Goal: Entertainment & Leisure: Consume media (video, audio)

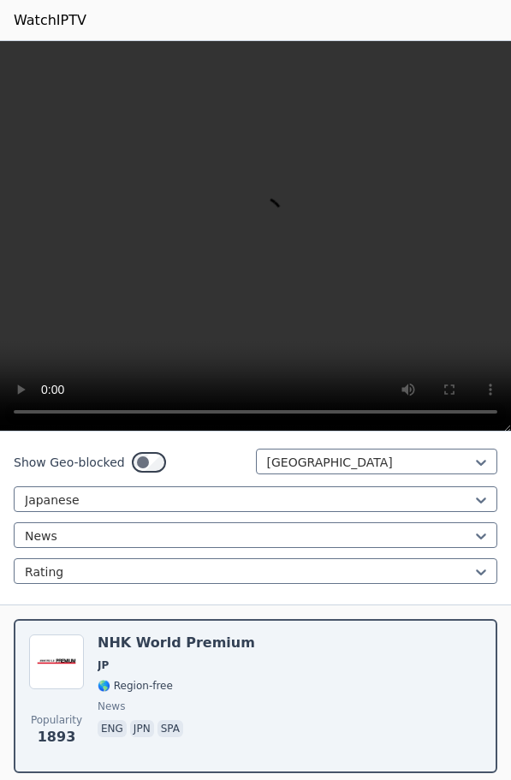
scroll to position [289, 0]
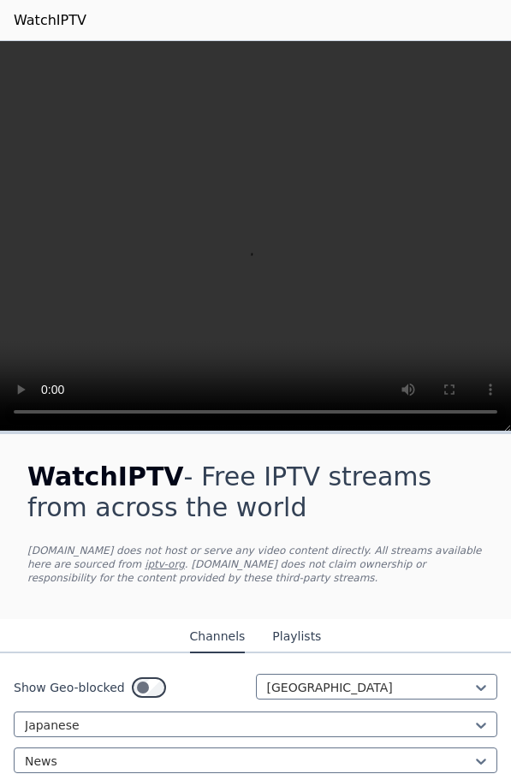
click at [167, 209] on video at bounding box center [255, 236] width 511 height 391
drag, startPoint x: 265, startPoint y: 170, endPoint x: 474, endPoint y: 1, distance: 269.1
click at [272, 169] on video at bounding box center [255, 236] width 511 height 391
click at [425, 33] on header "WatchIPTV" at bounding box center [255, 20] width 511 height 41
